Goal: Task Accomplishment & Management: Manage account settings

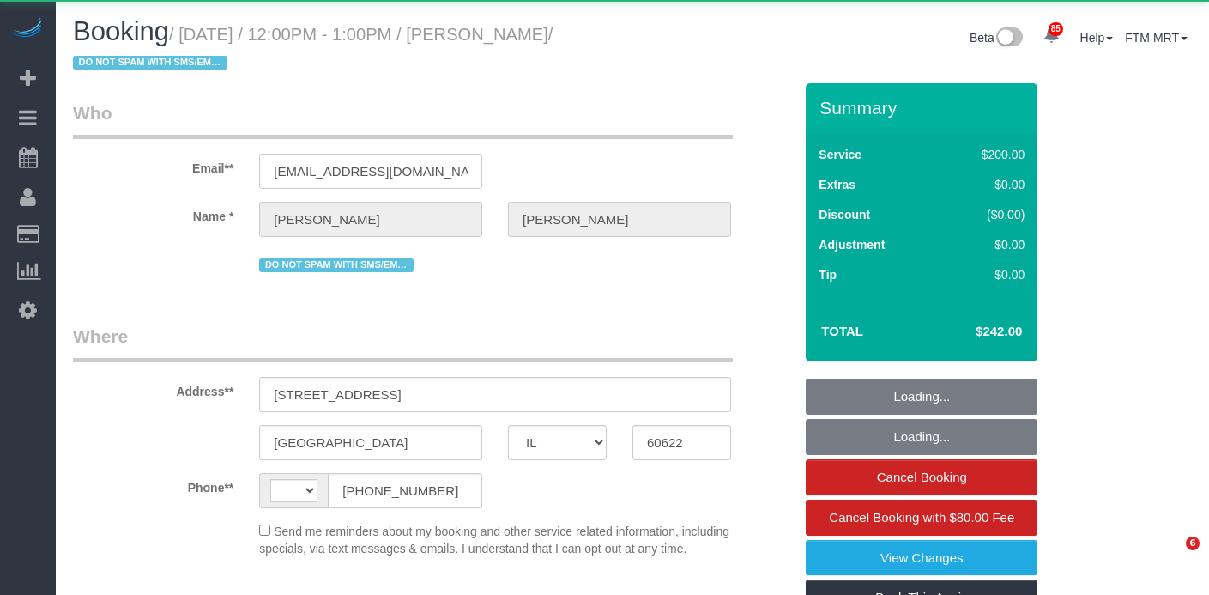
select select "IL"
select select "string:US"
select select "object:965"
select select "string:fspay-dccf9e05-0d2e-428c-9407-be69a842eb49"
select select "512"
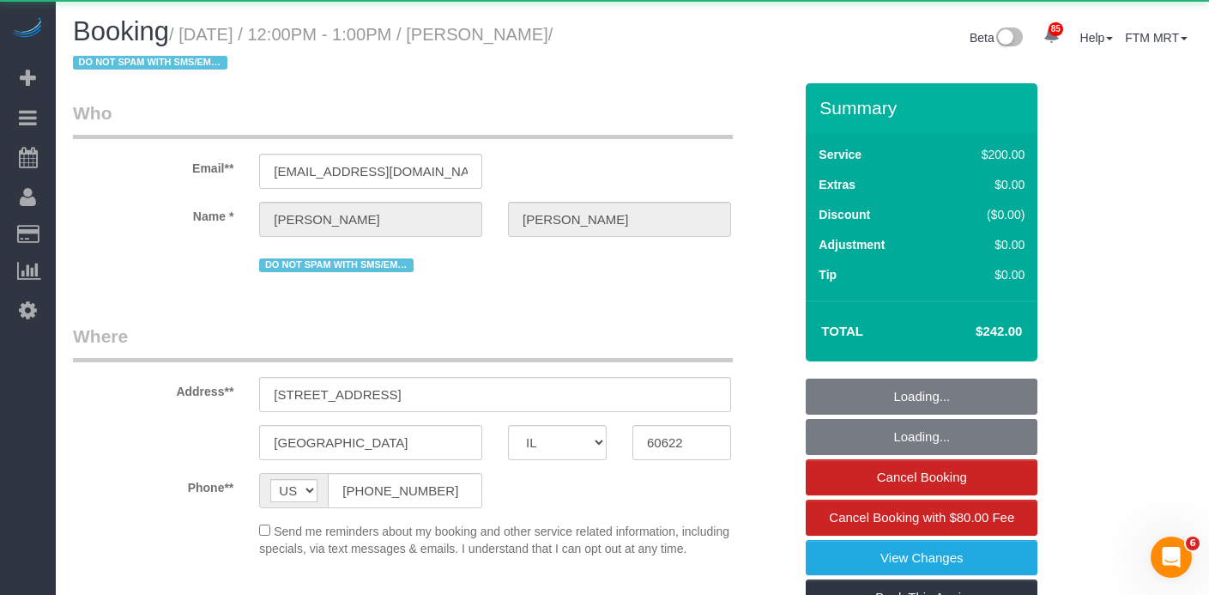
select select "number:1"
select select "number:66"
select select "number:139"
select select "number:108"
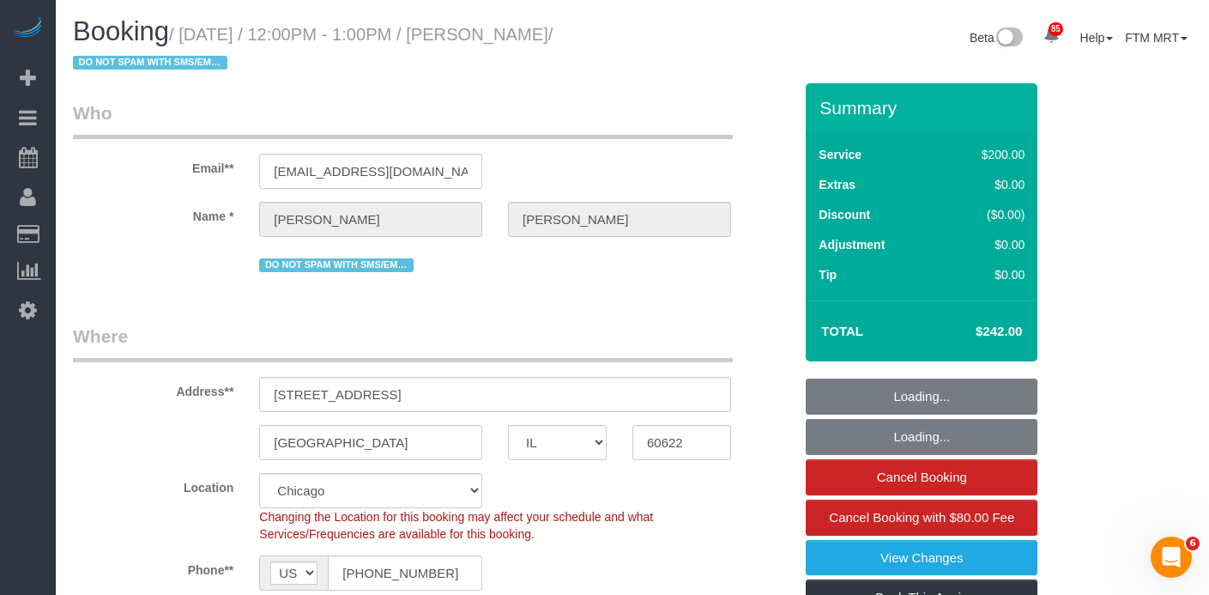
select select "object:1300"
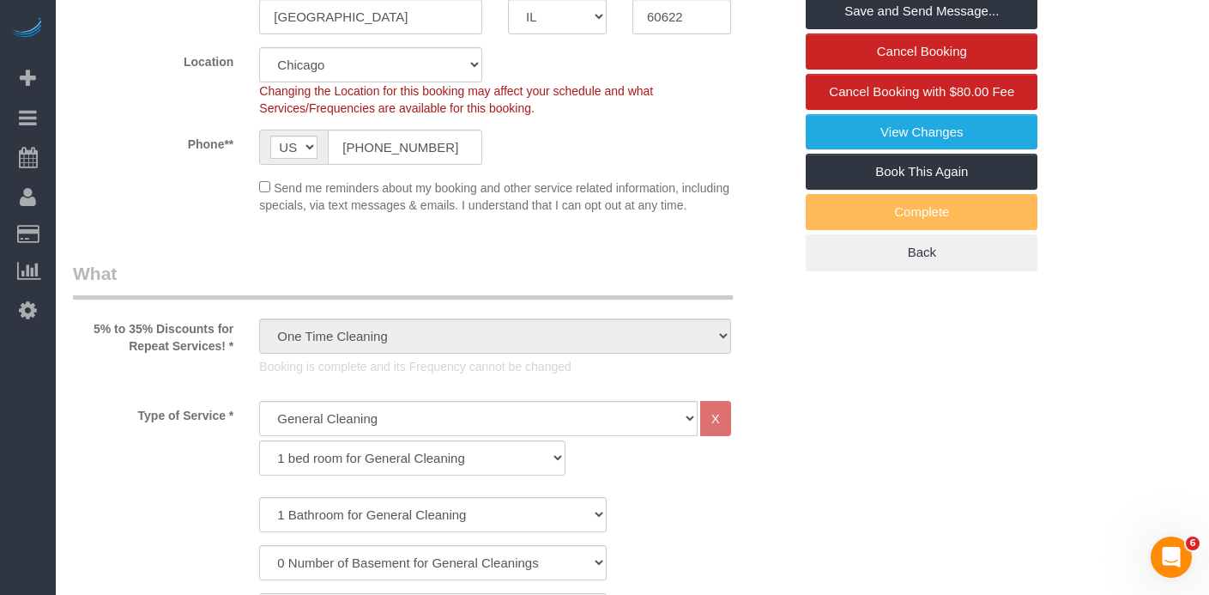
scroll to position [169, 0]
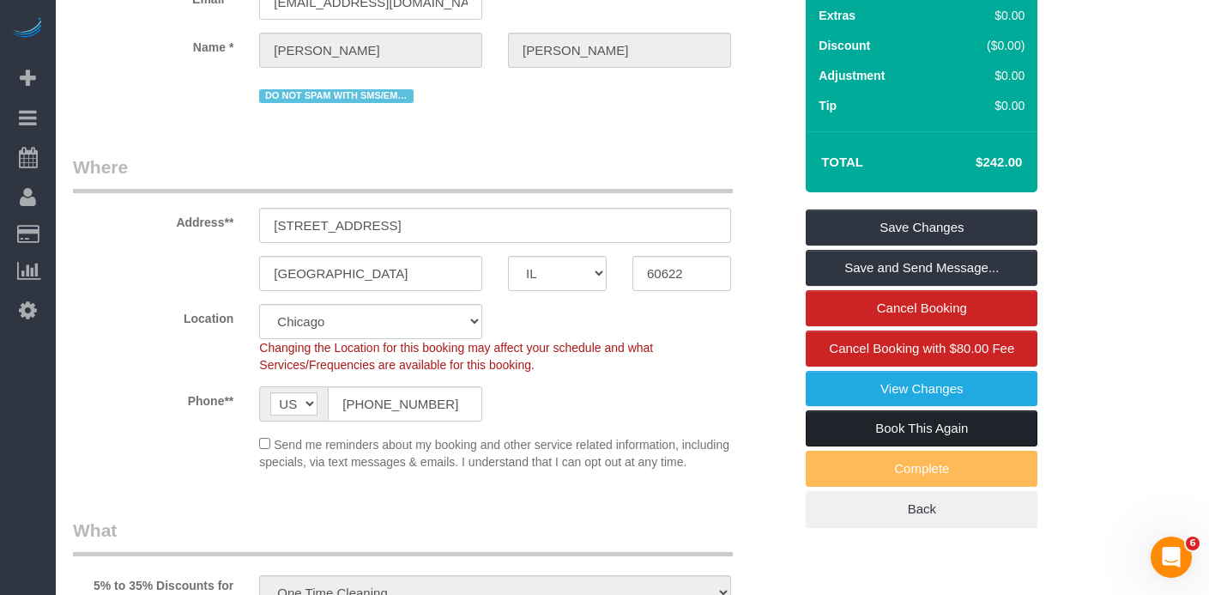
click at [920, 442] on link "Book This Again" at bounding box center [922, 428] width 232 height 36
select select "IL"
select select "number:1"
select select "number:66"
select select "number:139"
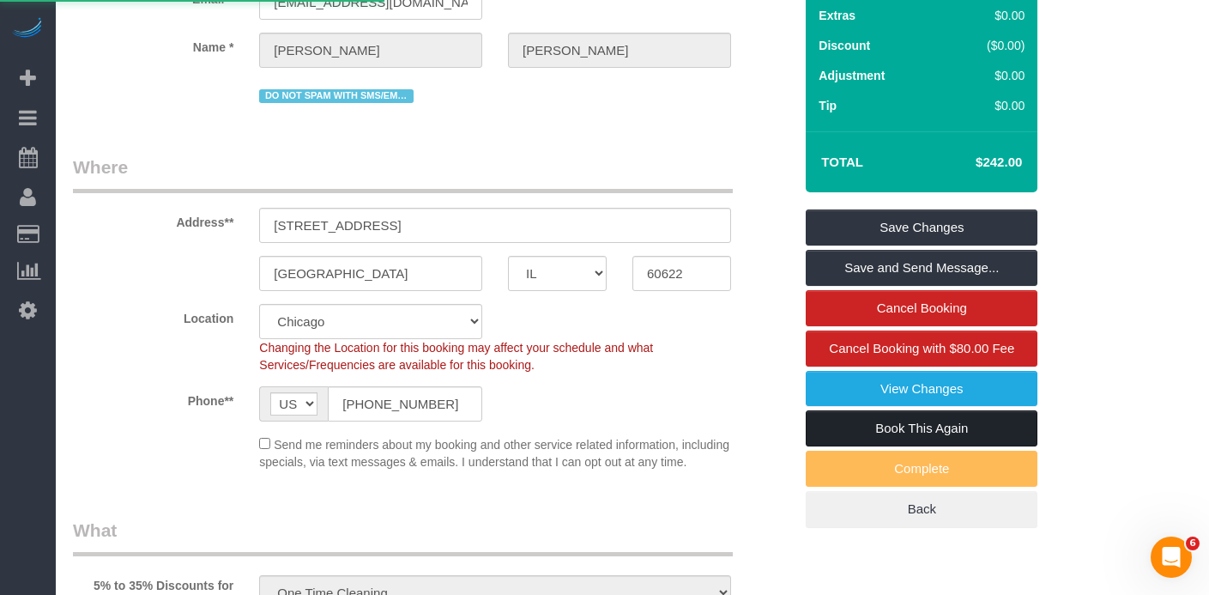
select select "number:108"
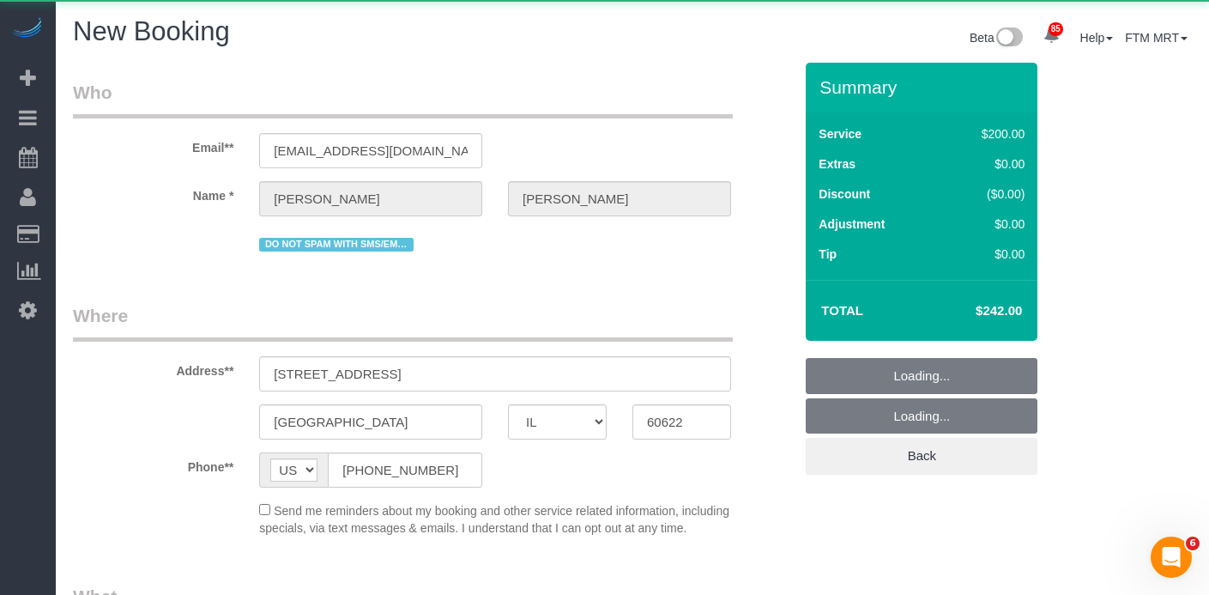
select select "object:1956"
select select "string:fspay-dccf9e05-0d2e-428c-9407-be69a842eb49"
select select "512"
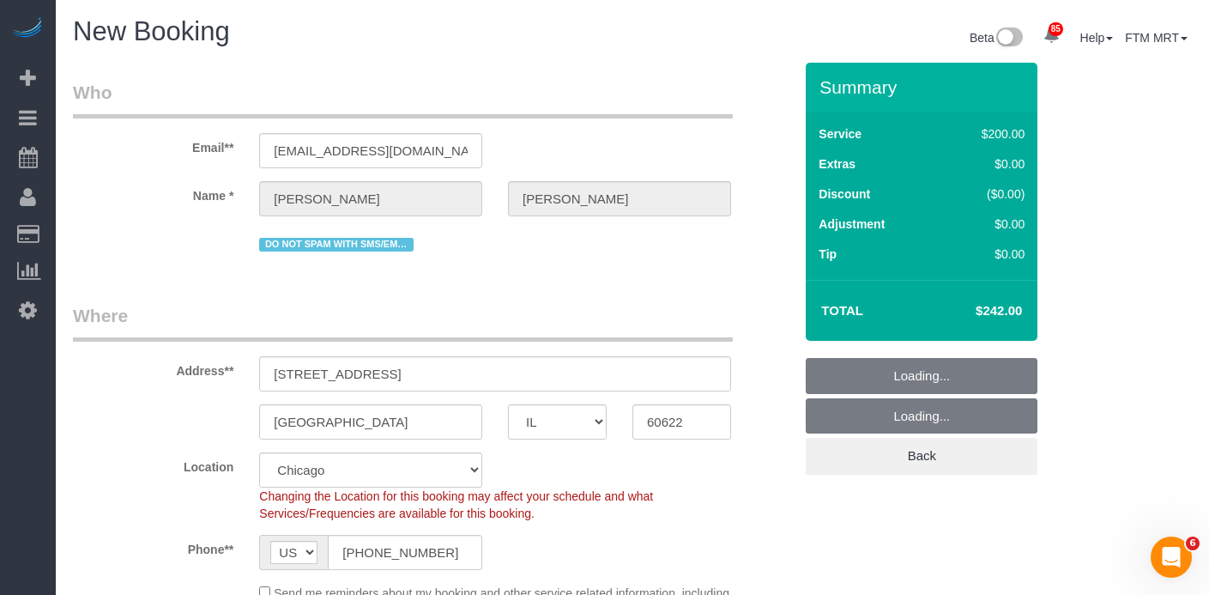
select select "object:2268"
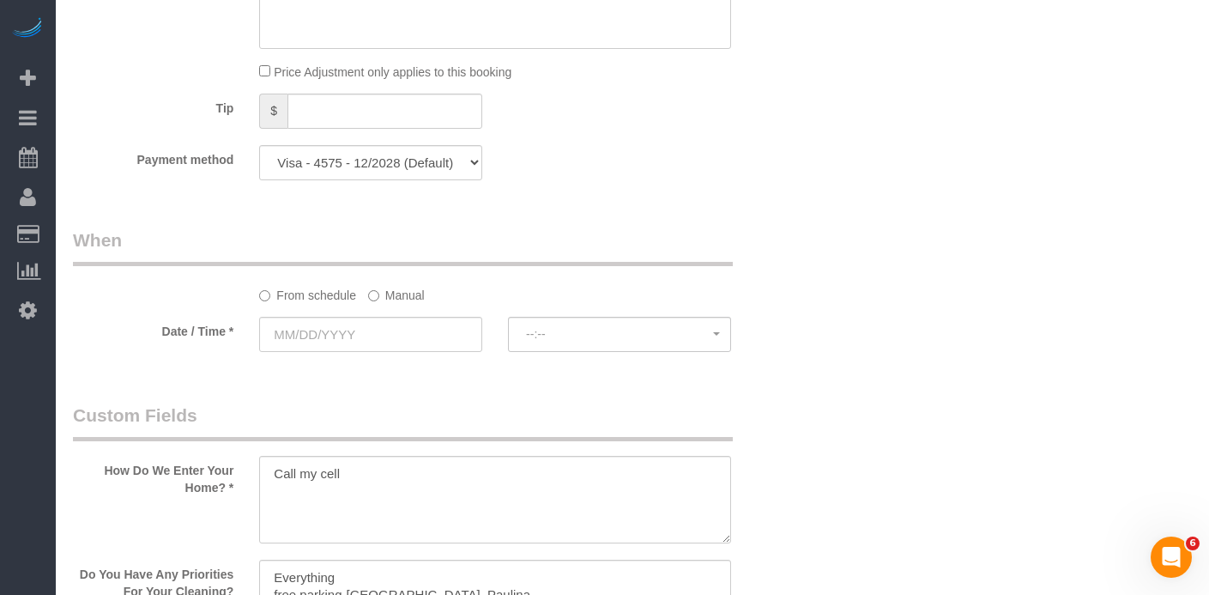
scroll to position [1710, 0]
click at [391, 301] on label "Manual" at bounding box center [396, 289] width 57 height 23
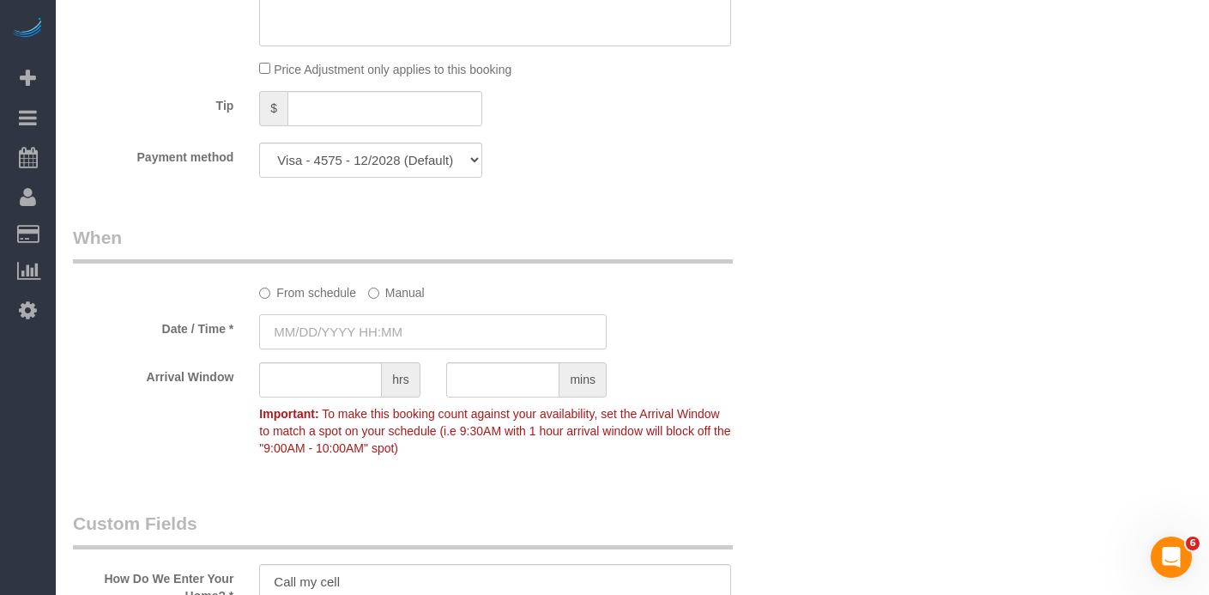
click at [395, 349] on input "text" at bounding box center [433, 331] width 348 height 35
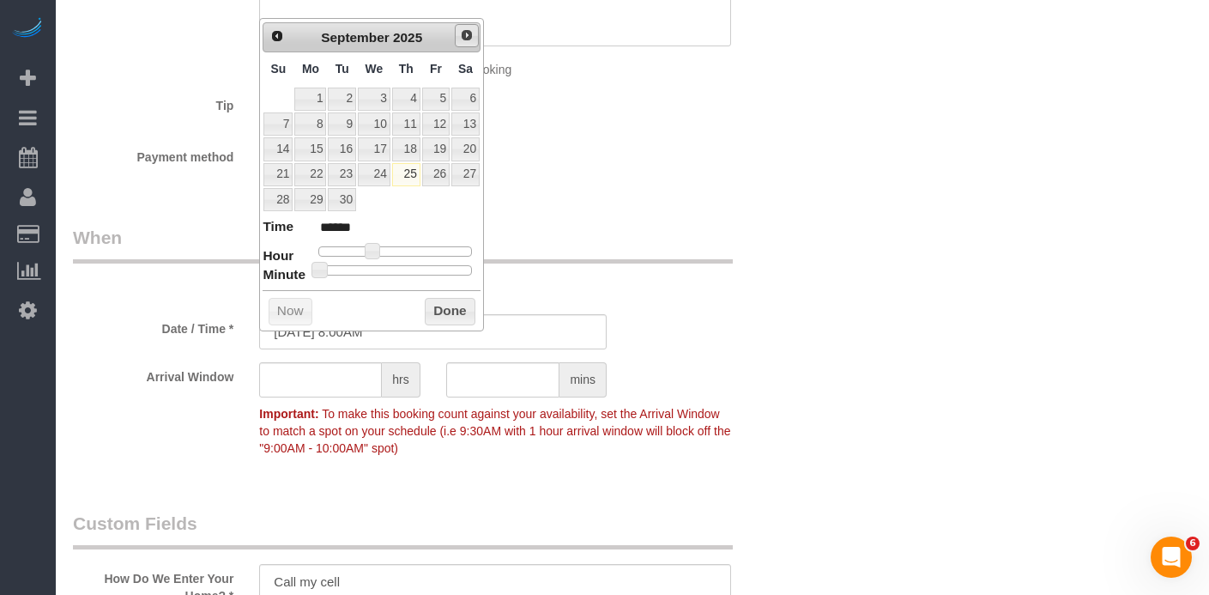
click at [456, 39] on link "Next" at bounding box center [467, 36] width 24 height 24
click at [384, 98] on link "1" at bounding box center [374, 99] width 33 height 23
type input "10/01/2025 8:00AM"
click at [304, 397] on input "text" at bounding box center [320, 379] width 123 height 35
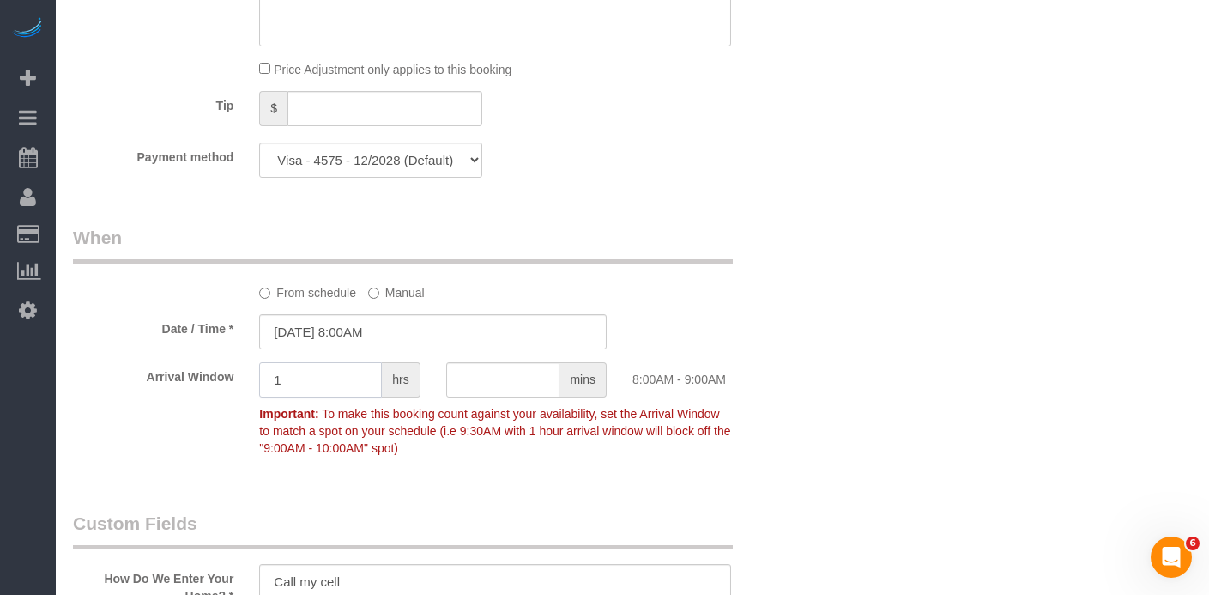
type input "1"
click at [428, 342] on input "10/01/2025 8:00AM" at bounding box center [433, 331] width 348 height 35
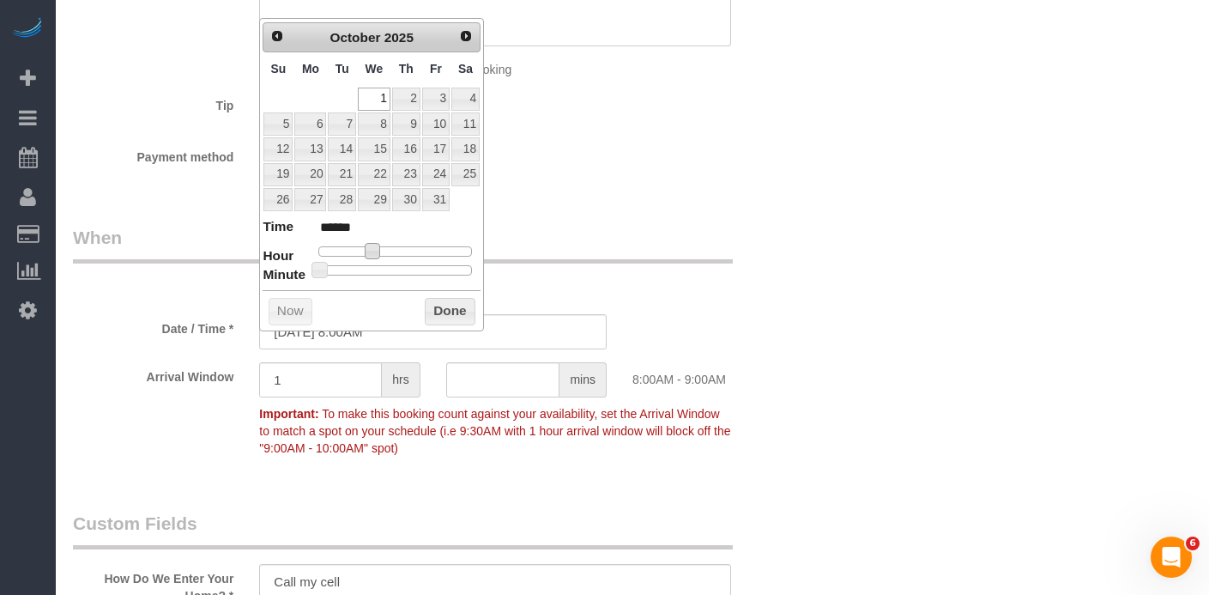
type input "10/01/2025 9:00AM"
type input "******"
type input "10/01/2025 10:00AM"
type input "*******"
type input "10/01/2025 11:00AM"
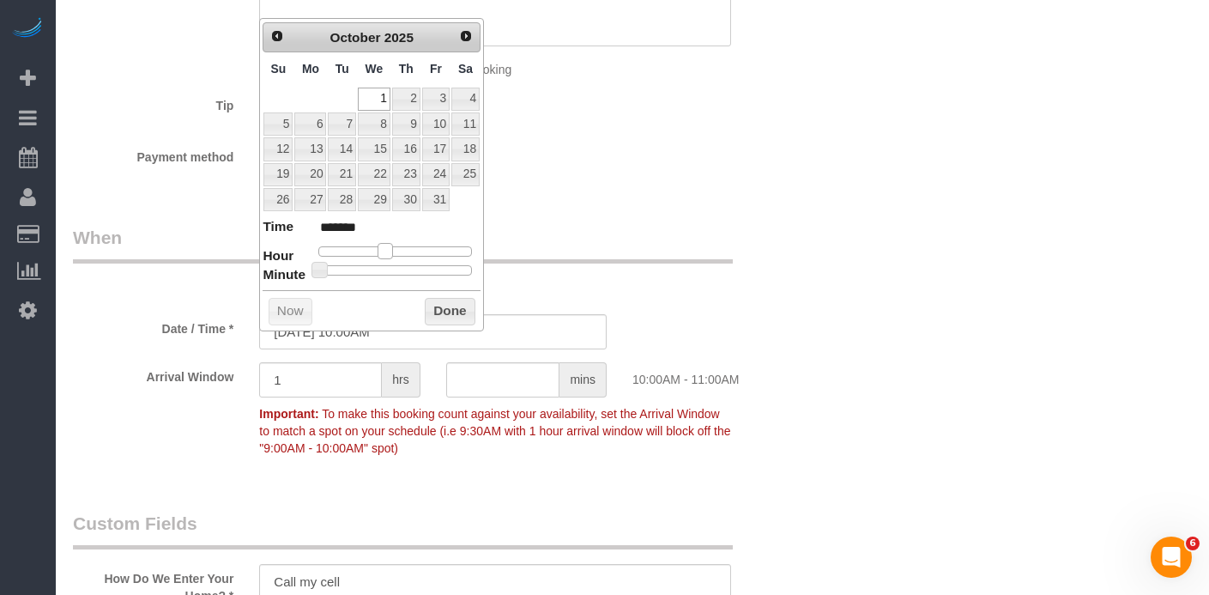
type input "*******"
type input "10/01/2025 12:00PM"
type input "*******"
type input "10/01/2025 1:00PM"
type input "******"
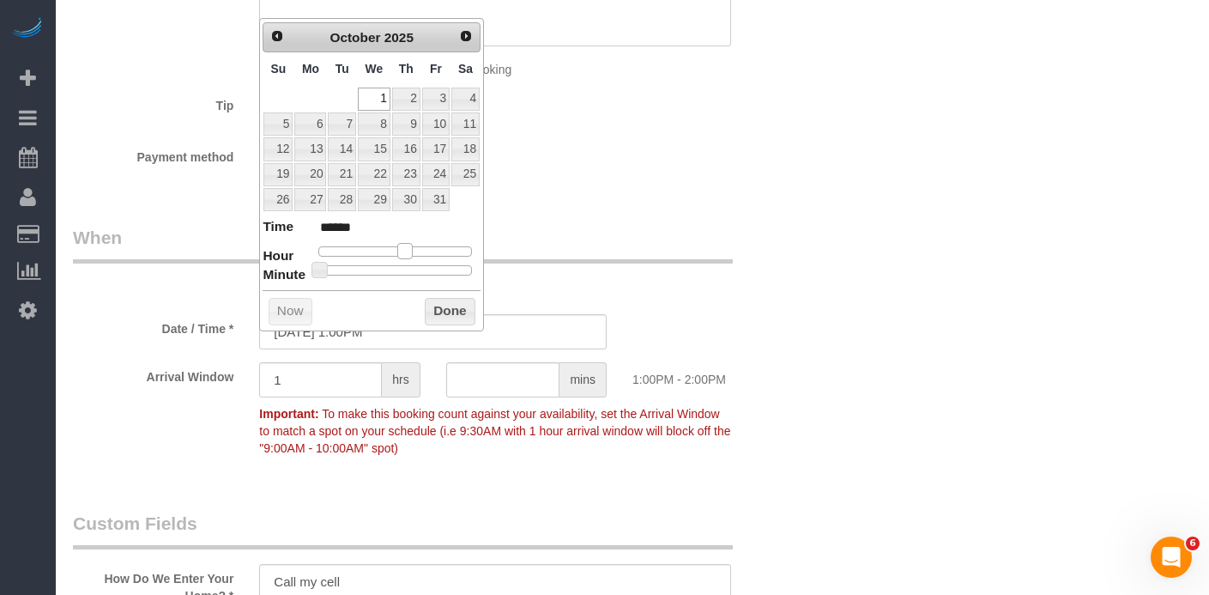
type input "10/01/2025 2:00PM"
type input "******"
type input "10/01/2025 1:00PM"
type input "******"
drag, startPoint x: 376, startPoint y: 248, endPoint x: 408, endPoint y: 245, distance: 31.9
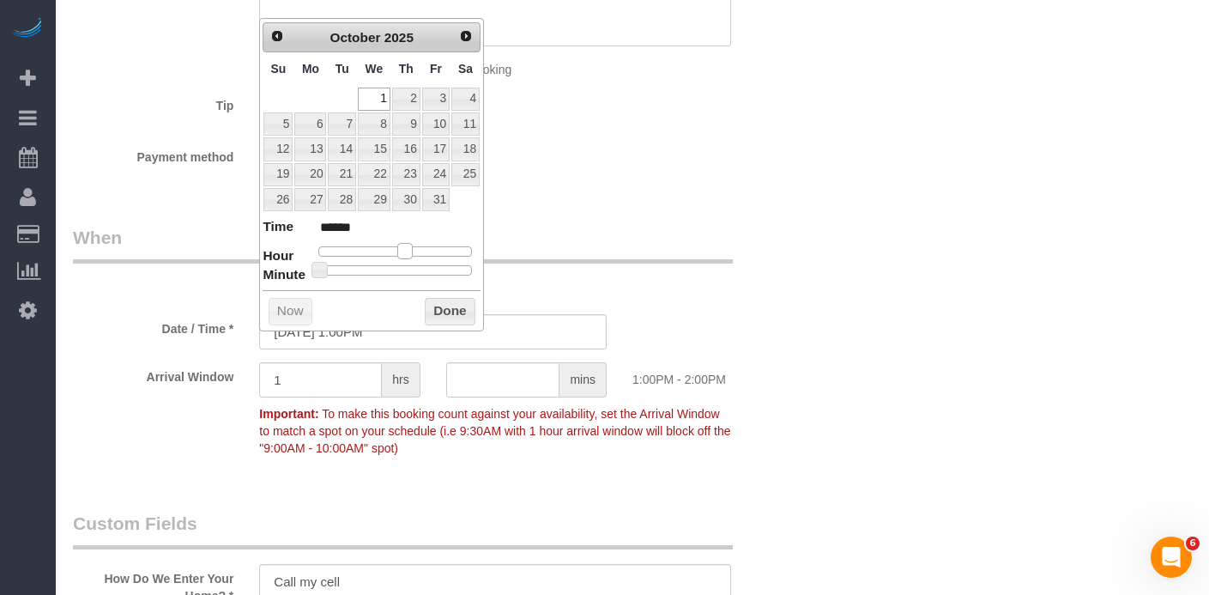
click at [408, 245] on span at bounding box center [404, 250] width 15 height 15
click at [434, 312] on button "Done" at bounding box center [450, 311] width 51 height 27
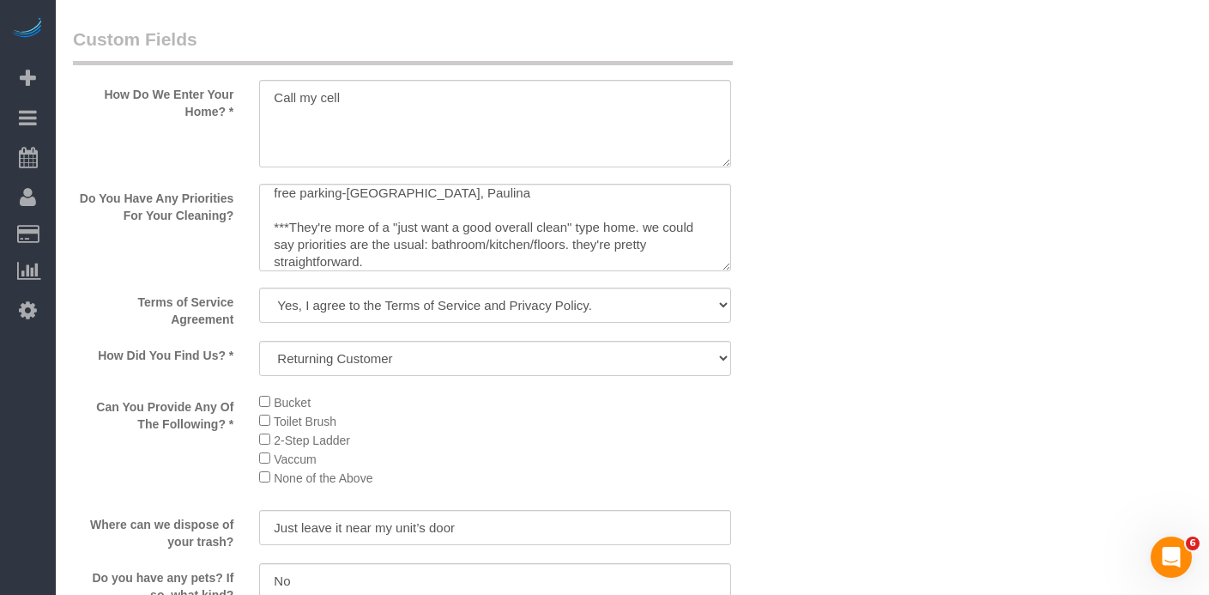
scroll to position [33, 0]
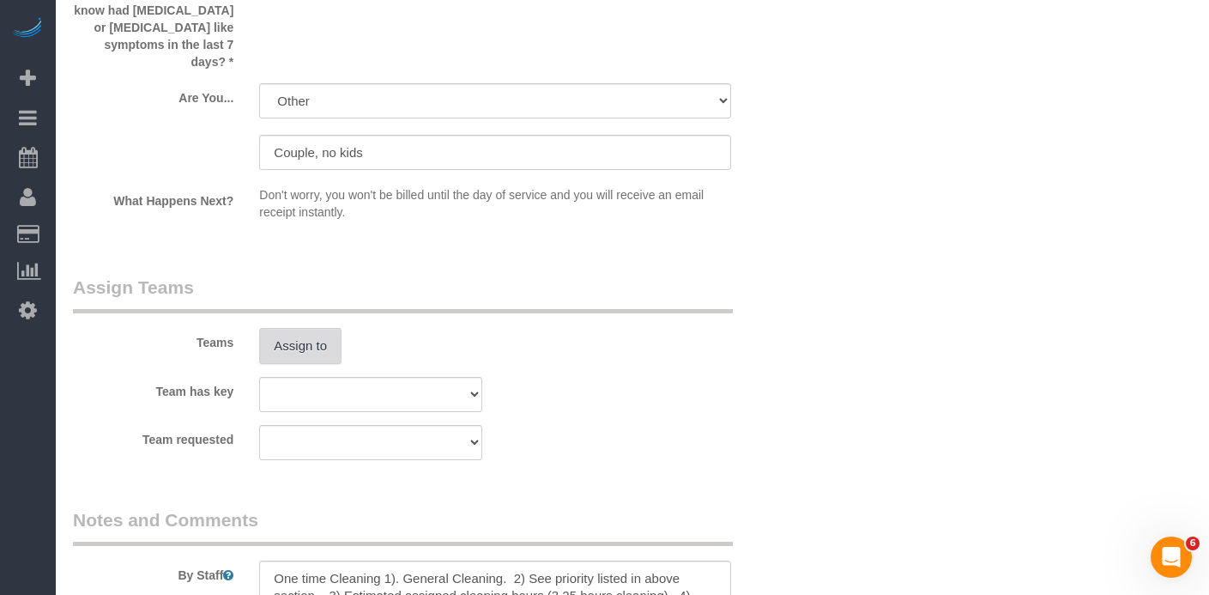
click at [291, 328] on button "Assign to" at bounding box center [300, 346] width 82 height 36
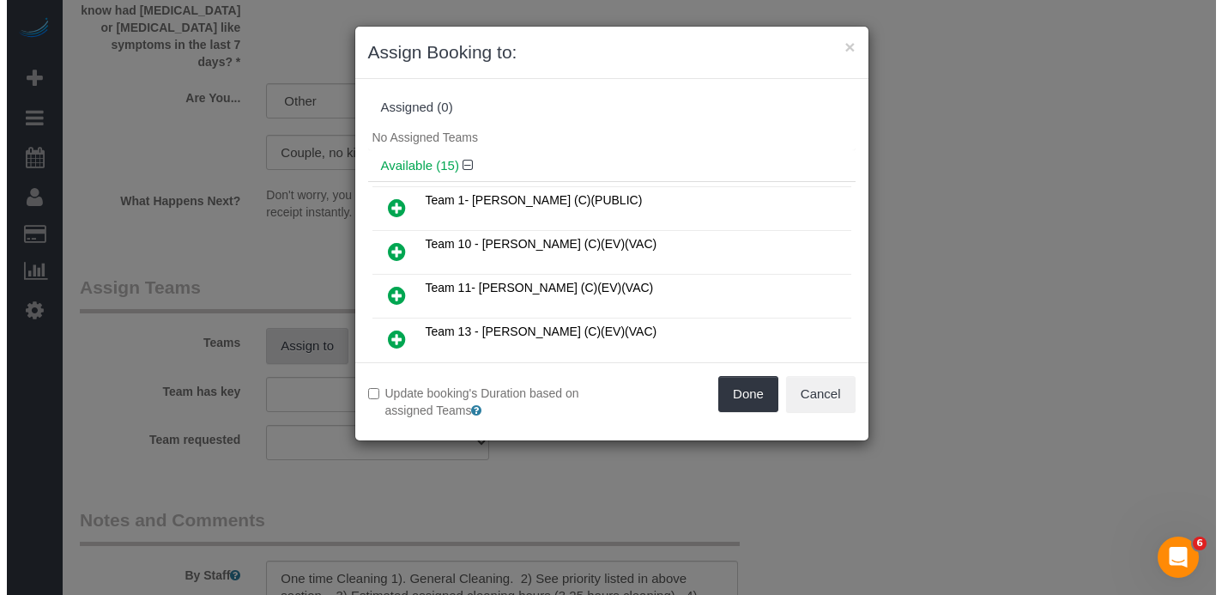
scroll to position [2984, 0]
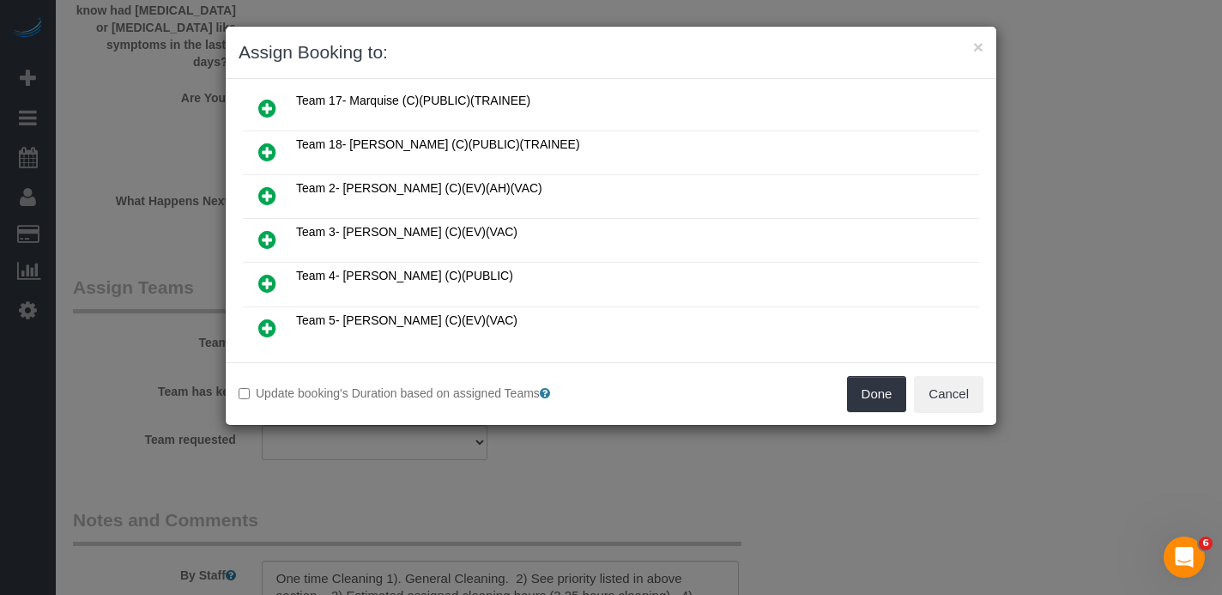
click at [276, 267] on link at bounding box center [267, 284] width 40 height 34
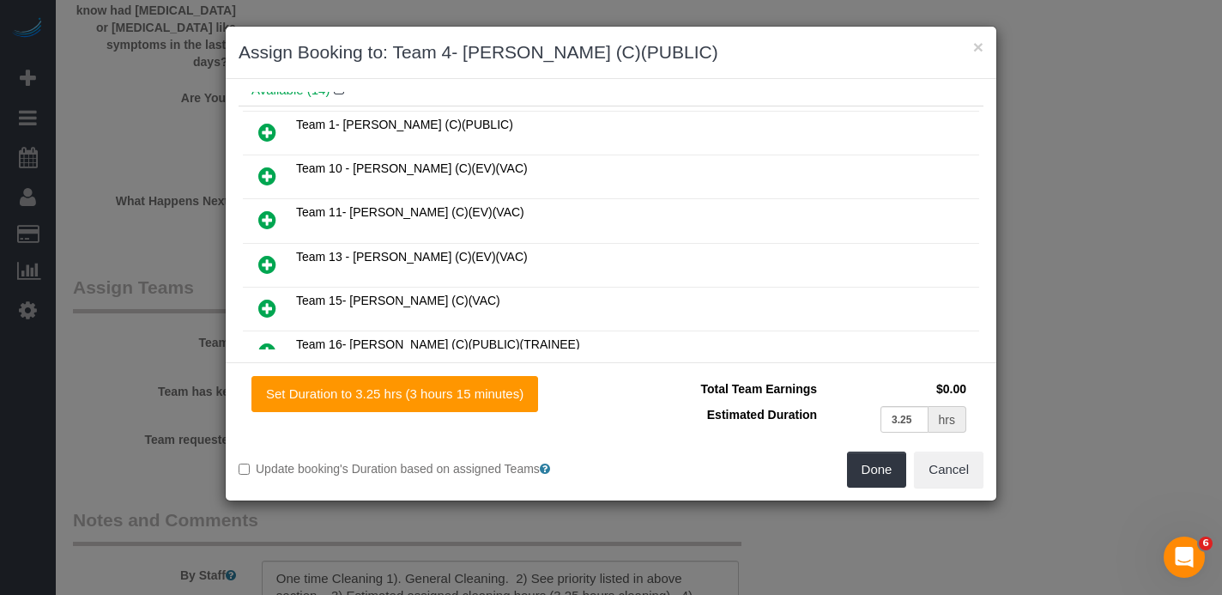
scroll to position [0, 0]
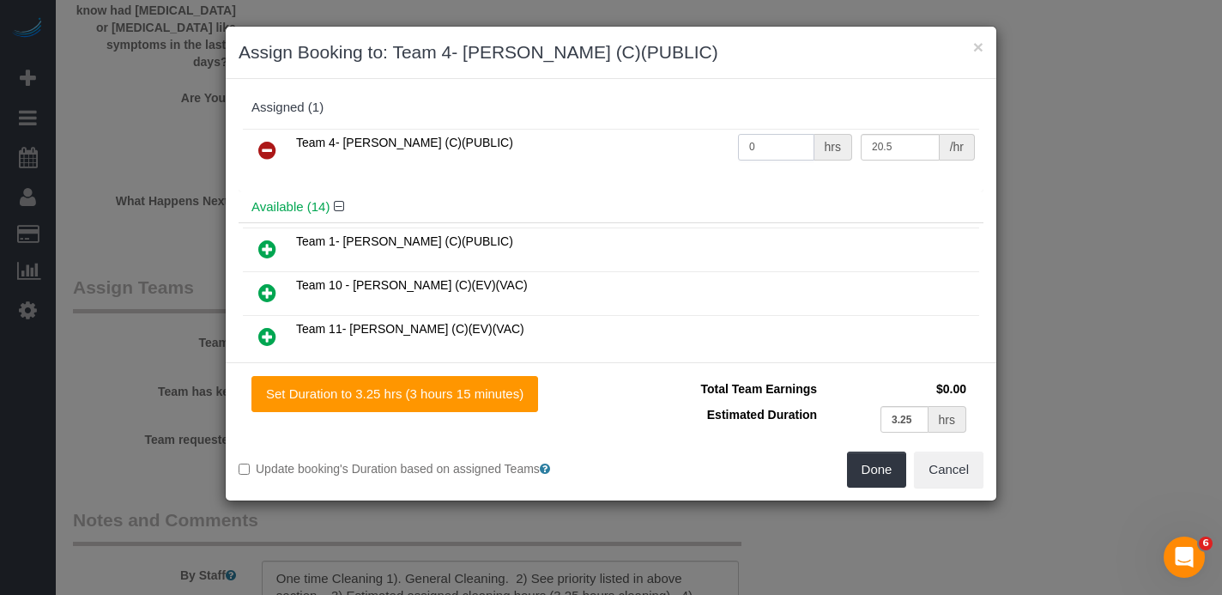
drag, startPoint x: 760, startPoint y: 154, endPoint x: 715, endPoint y: 155, distance: 44.7
click at [701, 144] on tr "Team 4- Candice G. (C)(PUBLIC) 0 hrs 20.5 /hr" at bounding box center [611, 151] width 736 height 44
type input "3.25"
click at [862, 465] on button "Done" at bounding box center [877, 469] width 60 height 36
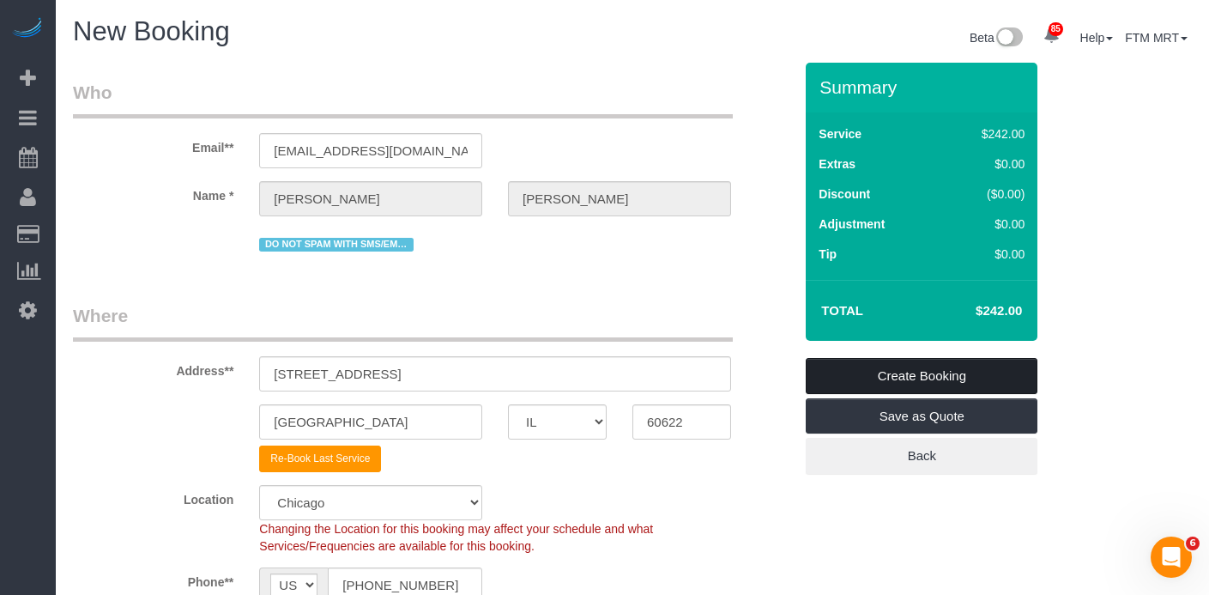
click at [933, 367] on link "Create Booking" at bounding box center [922, 376] width 232 height 36
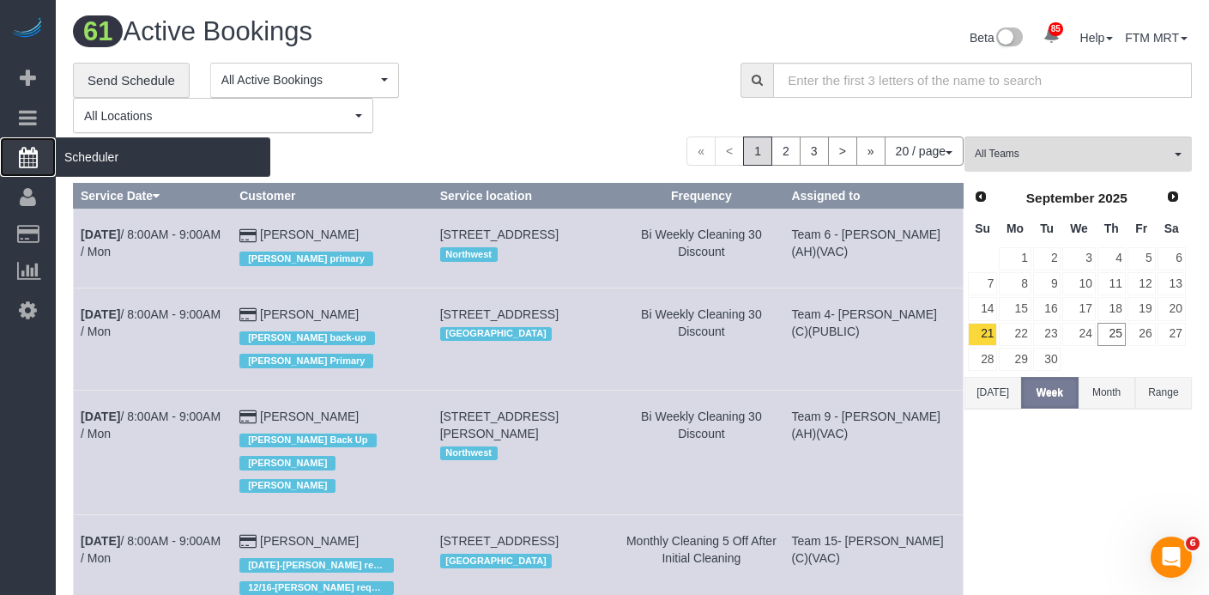
click at [111, 161] on span "Scheduler" at bounding box center [163, 156] width 215 height 39
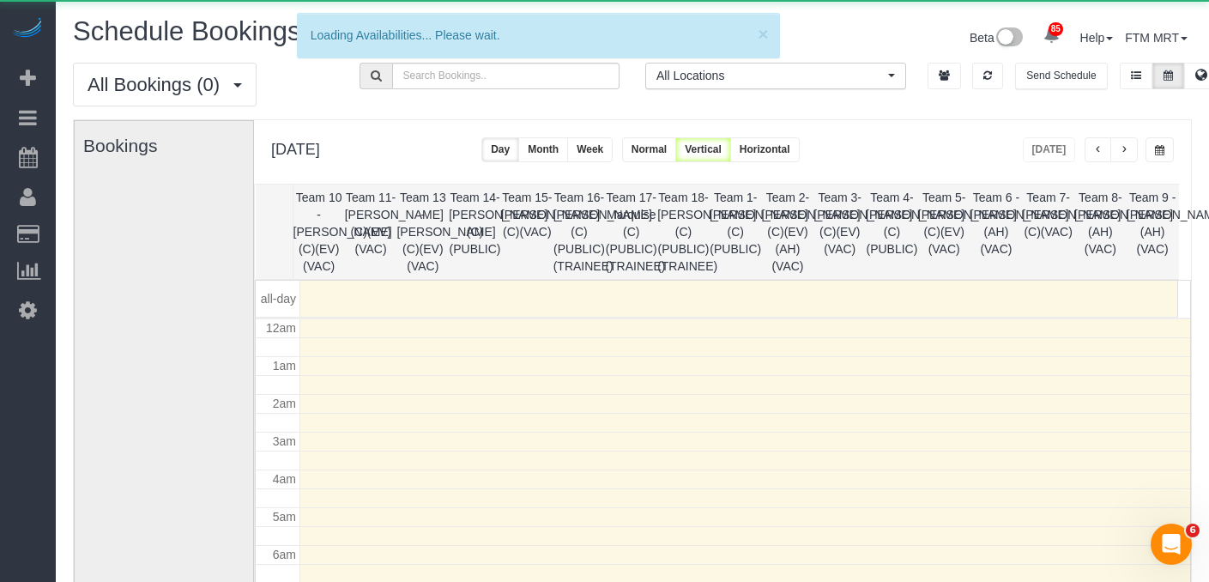
scroll to position [227, 0]
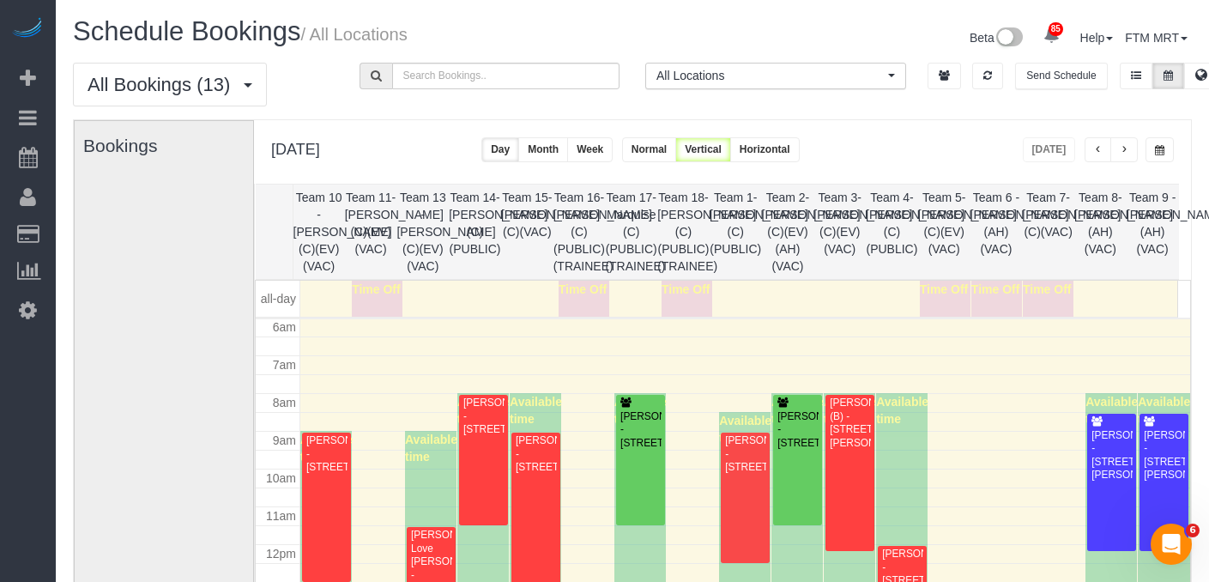
click at [1150, 146] on button "button" at bounding box center [1160, 149] width 28 height 25
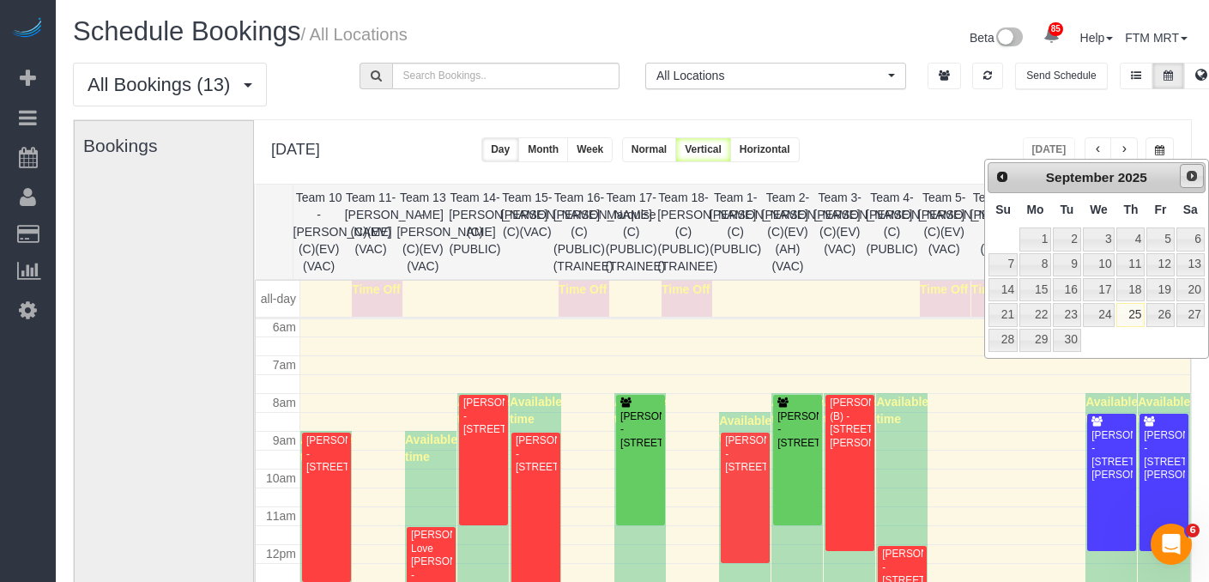
click at [1198, 173] on span "Next" at bounding box center [1192, 176] width 14 height 14
click at [1108, 229] on link "1" at bounding box center [1099, 238] width 33 height 23
type input "**********"
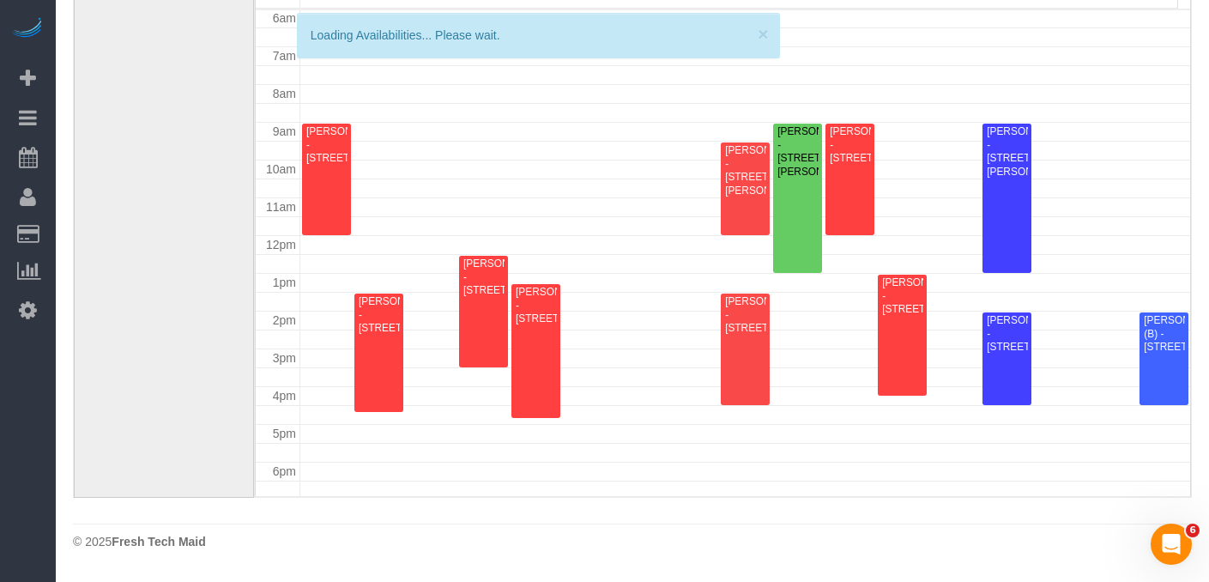
scroll to position [312, 0]
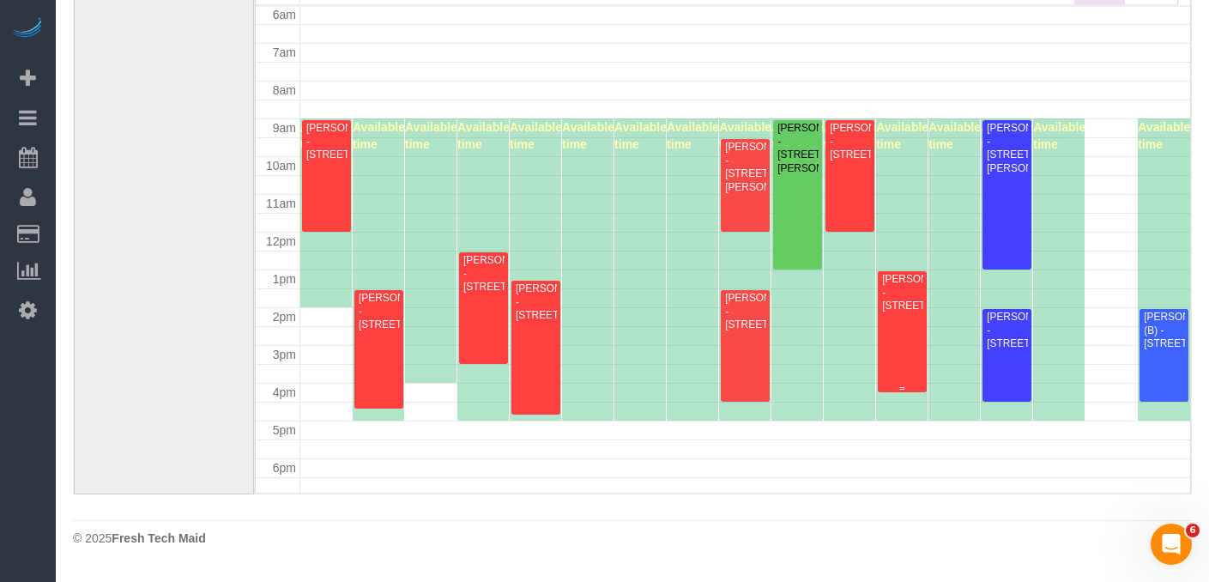
click at [890, 301] on div "Dave Rainey - 1725 W North Ave, Apt 203, Chicago, IL 60622" at bounding box center [902, 292] width 42 height 39
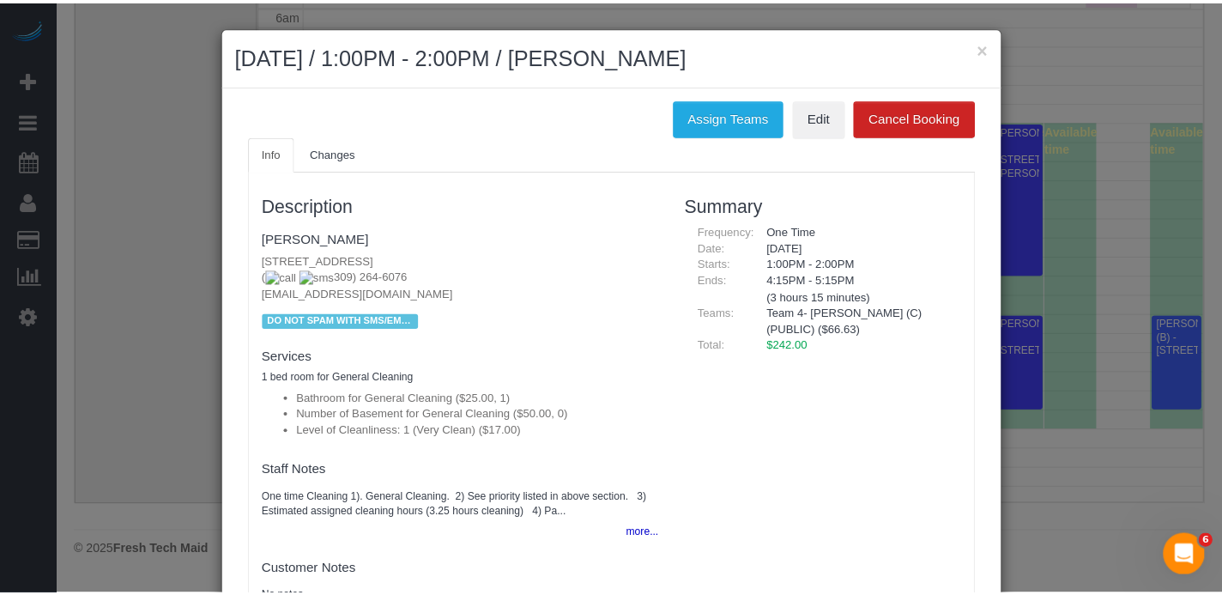
scroll to position [300, 0]
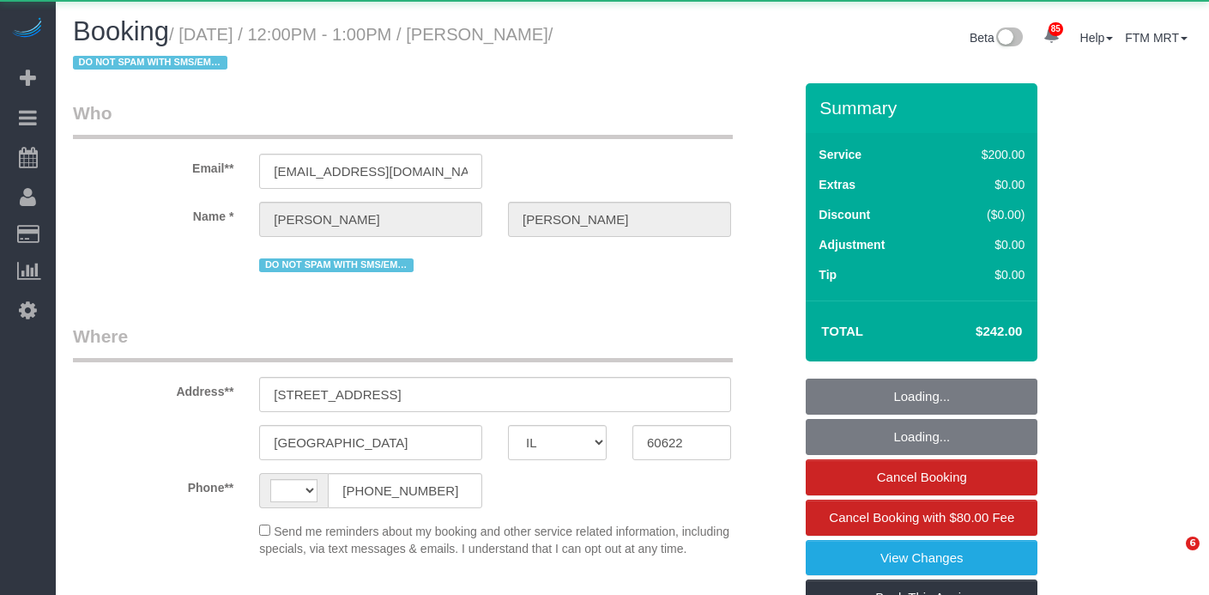
select select "IL"
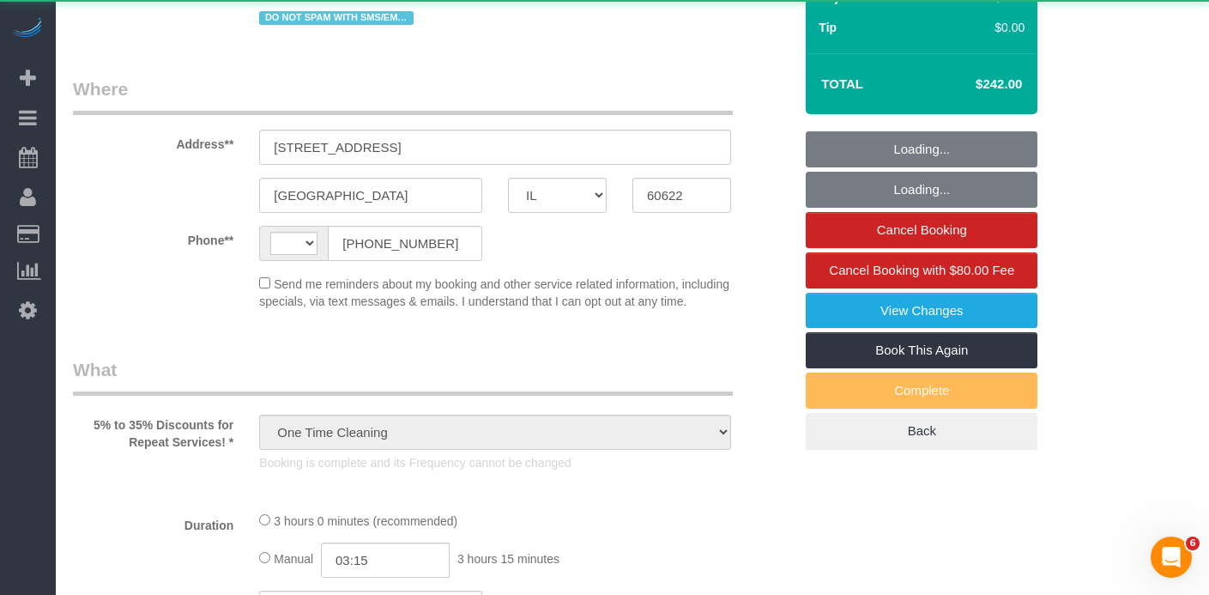
select select "string:US"
select select "string:fspay-dccf9e05-0d2e-428c-9407-be69a842eb49"
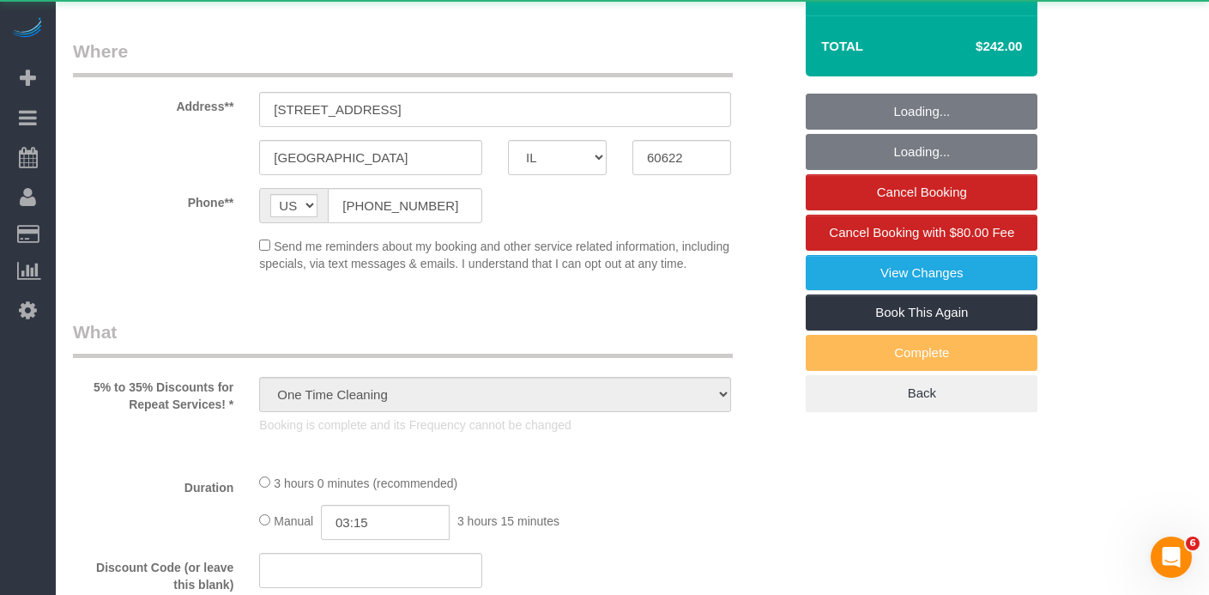
select select "object:1214"
select select "512"
select select "number:1"
select select "number:66"
select select "number:139"
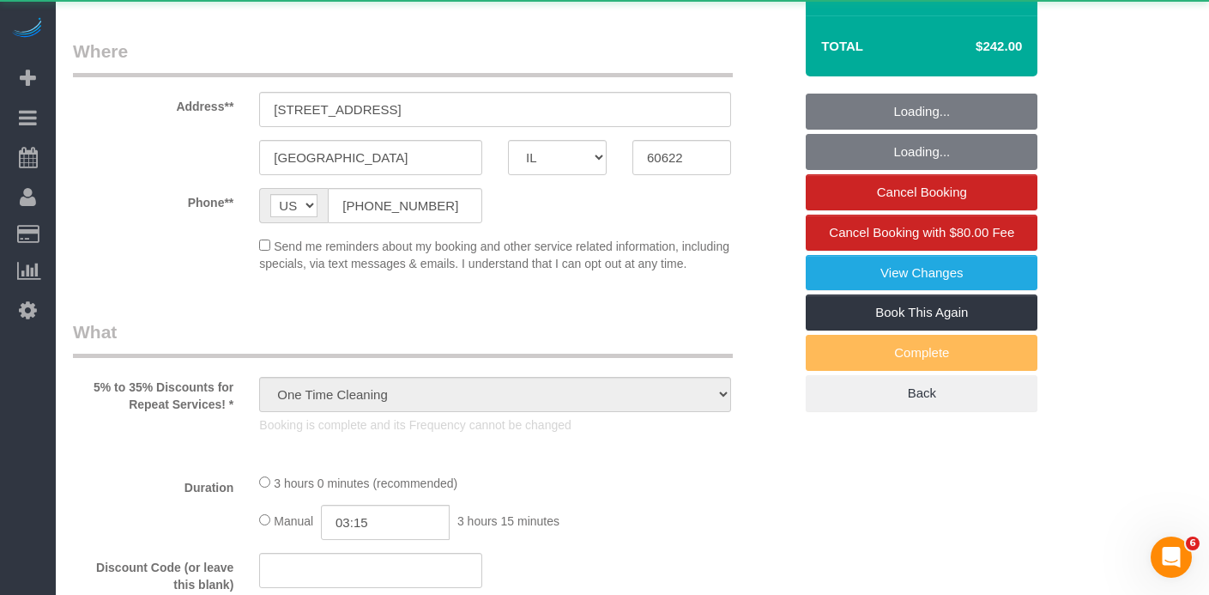
select select "number:108"
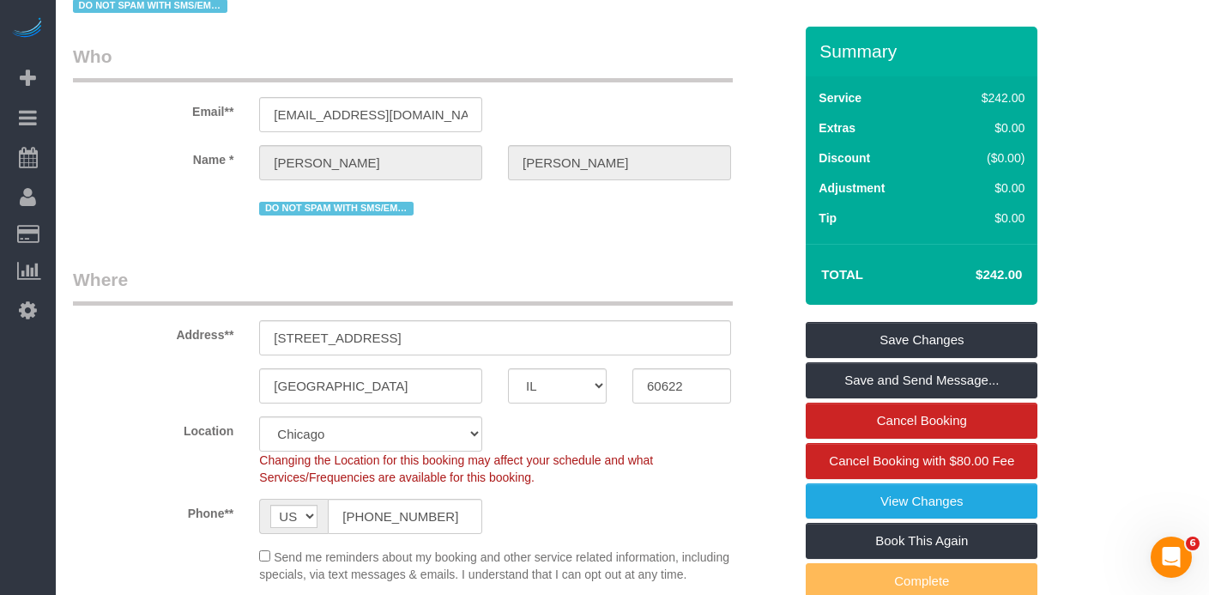
scroll to position [58, 0]
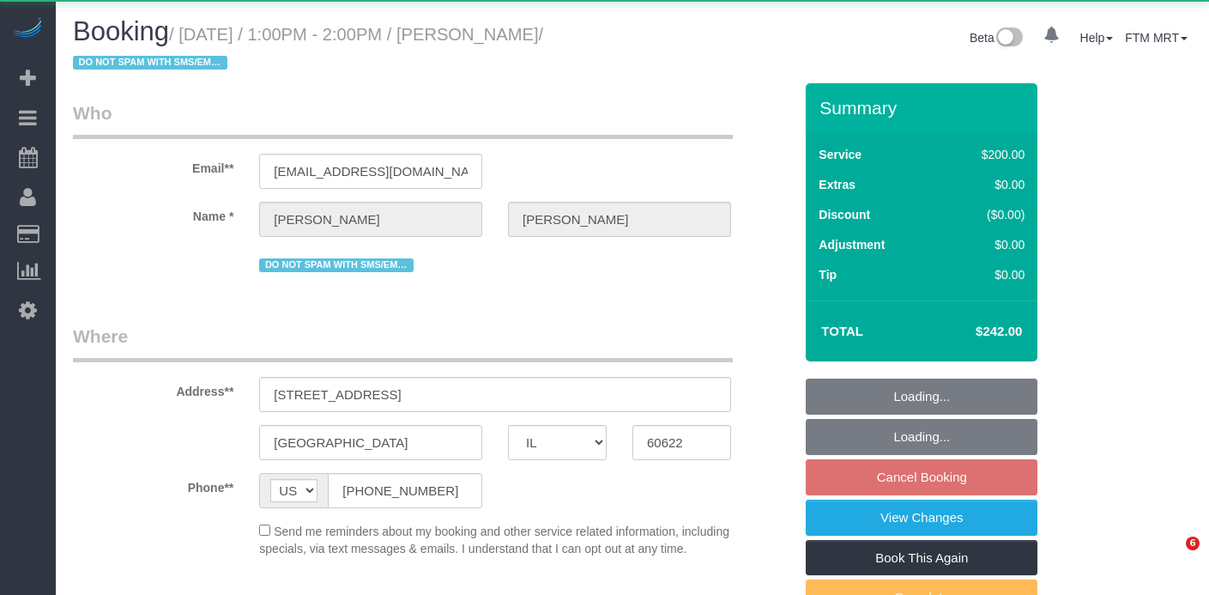
select select "IL"
select select "object:818"
select select "string:fspay-dccf9e05-0d2e-428c-9407-be69a842eb49"
select select "512"
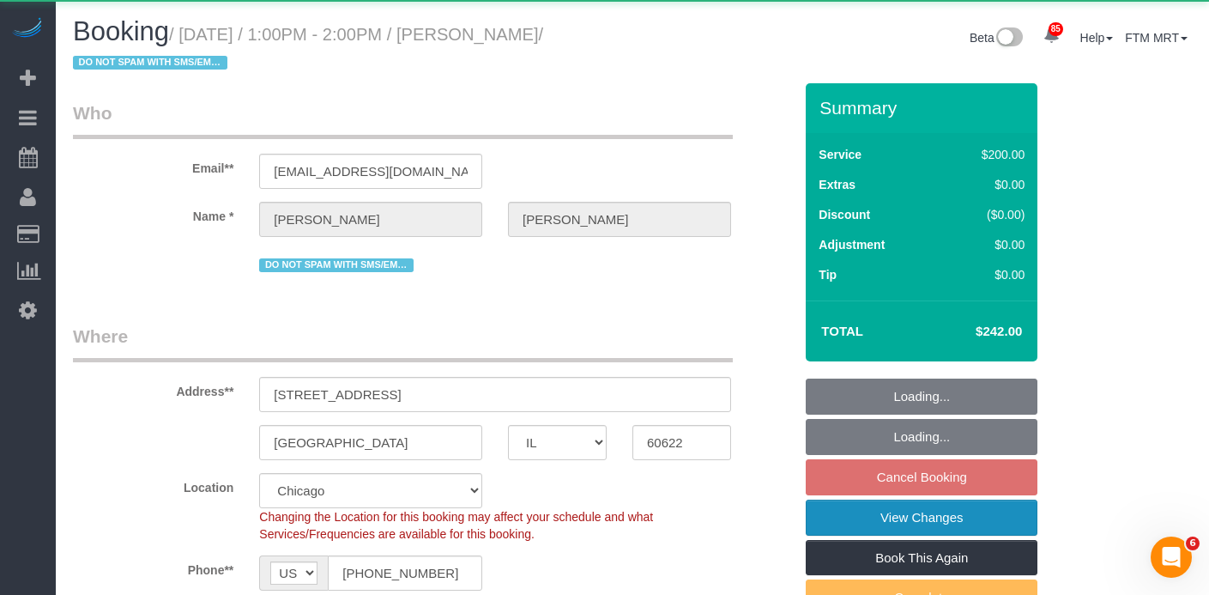
select select "spot1"
select select "number:1"
select select "number:66"
select select "number:139"
select select "number:108"
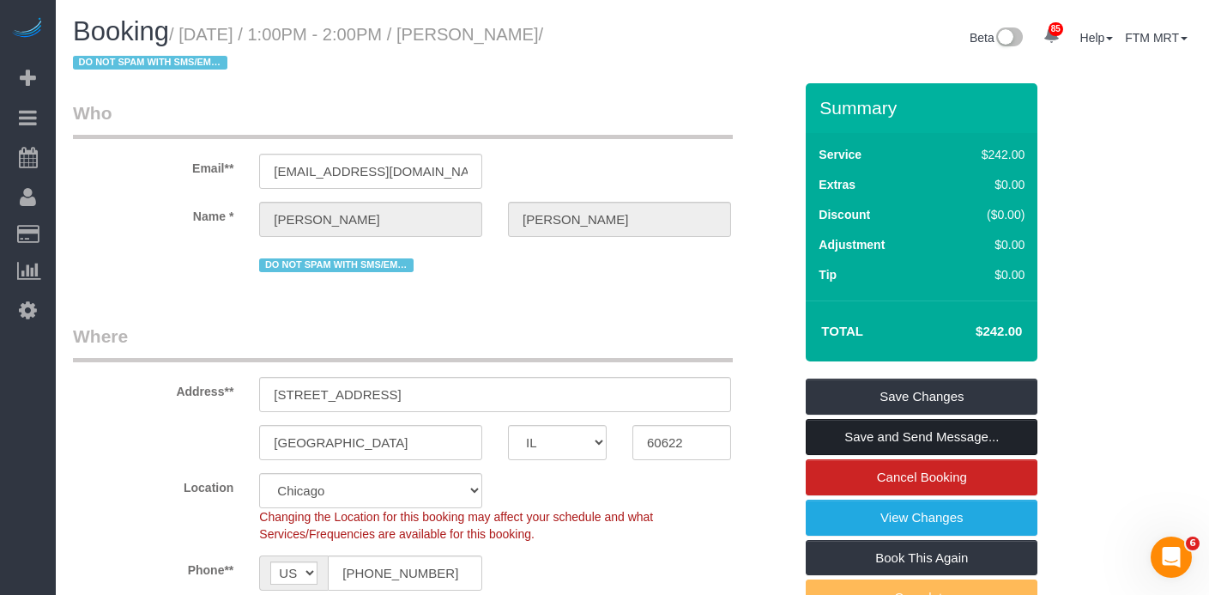
click at [914, 432] on link "Save and Send Message..." at bounding box center [922, 437] width 232 height 36
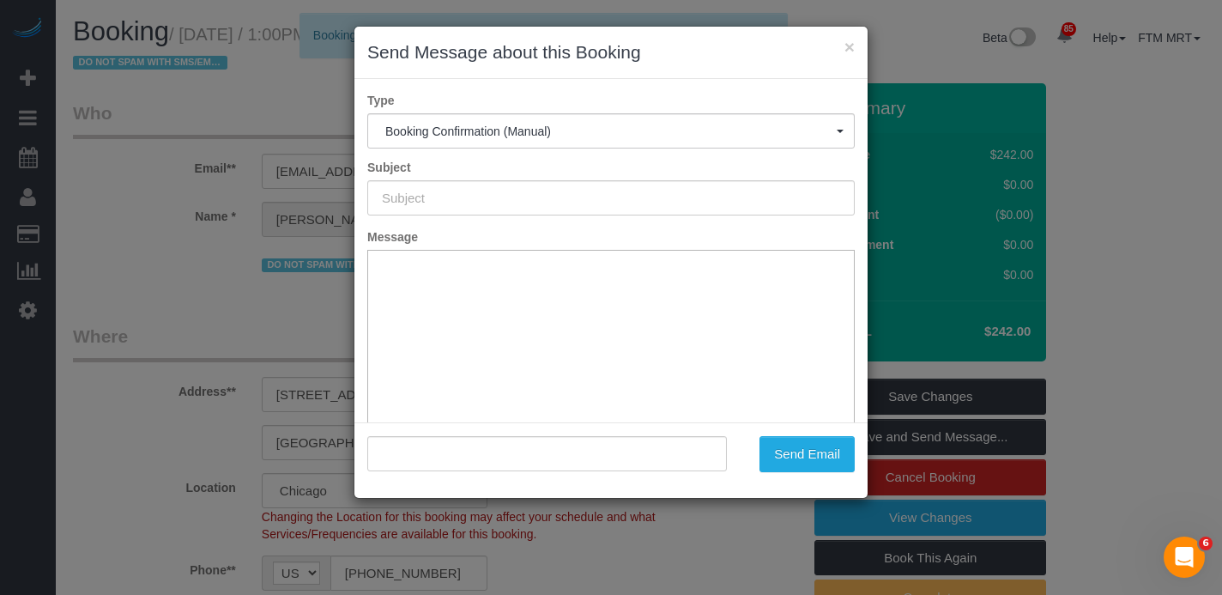
type input "Your Booking With Fresh Tech Maid, Confirmed!"
type input ""[PERSON_NAME]" <[EMAIL_ADDRESS][DOMAIN_NAME]>"
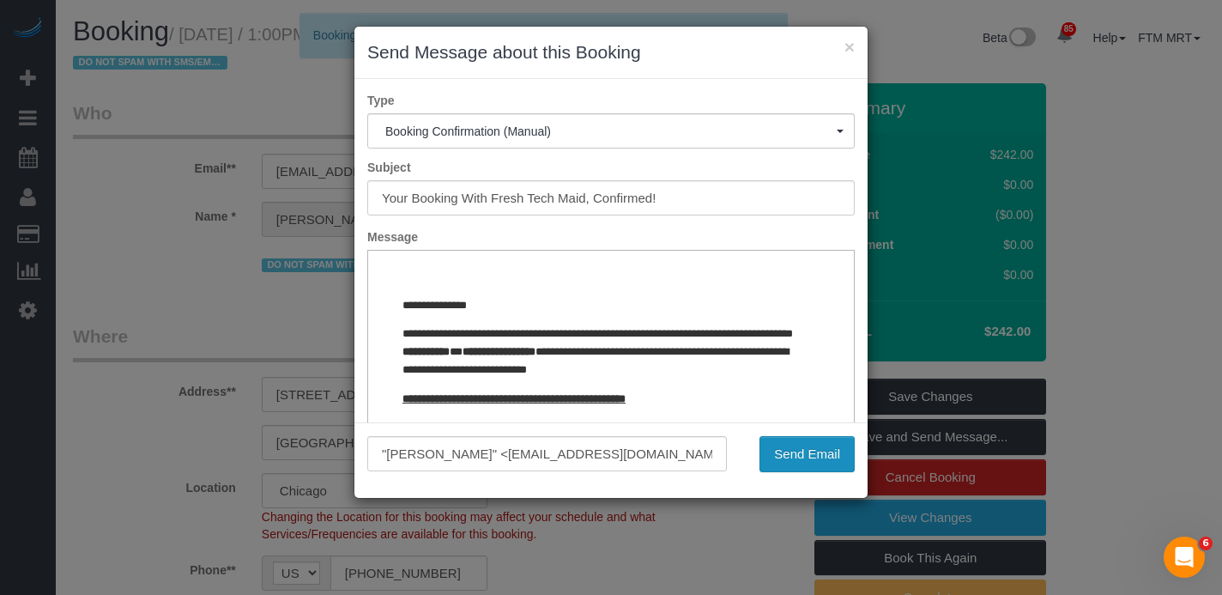
click at [804, 447] on button "Send Email" at bounding box center [807, 454] width 95 height 36
